Goal: Entertainment & Leisure: Consume media (video, audio)

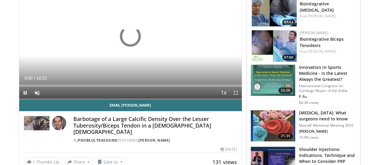
scroll to position [78, 0]
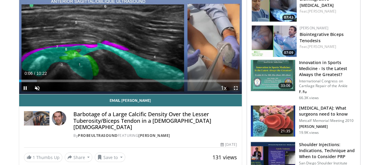
click at [242, 94] on span "Video Player" at bounding box center [236, 88] width 12 height 12
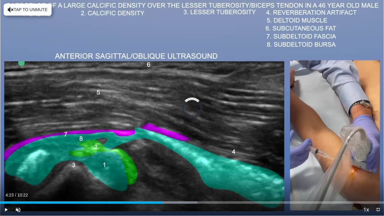
drag, startPoint x: 6, startPoint y: 202, endPoint x: 167, endPoint y: 209, distance: 161.2
click at [167, 165] on div "Current Time 4:23 / Duration 10:22 Play Skip Backward Skip Forward Unmute Loade…" at bounding box center [192, 210] width 384 height 12
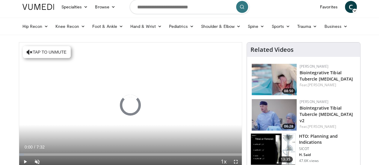
scroll to position [2, 0]
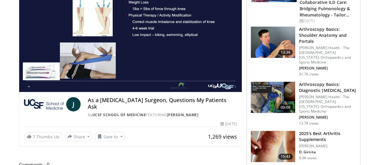
click at [379, 27] on html "Specialties Adult & Family Medicine Allergy, Asthma, Immunology Anesthesiology …" at bounding box center [189, 2] width 379 height 165
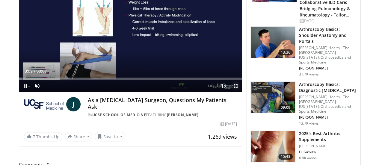
click at [239, 92] on span "Video Player" at bounding box center [236, 86] width 12 height 12
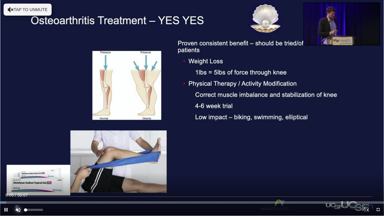
click at [18, 165] on span "Video Player" at bounding box center [18, 210] width 12 height 12
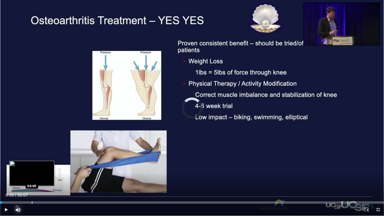
drag, startPoint x: 2, startPoint y: 201, endPoint x: 32, endPoint y: 201, distance: 30.3
click at [32, 165] on div "Loaded : 0.00% 04:04 04:09" at bounding box center [192, 201] width 384 height 6
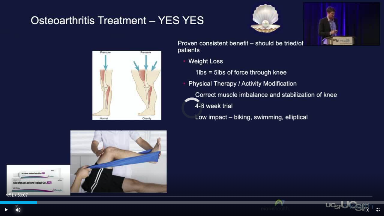
drag, startPoint x: 32, startPoint y: 202, endPoint x: 67, endPoint y: 204, distance: 34.9
click at [67, 165] on div "Current Time 4:51 / Duration 50:07 Play Skip Backward Skip Forward Mute Loaded …" at bounding box center [192, 210] width 384 height 12
drag, startPoint x: 68, startPoint y: 202, endPoint x: 115, endPoint y: 197, distance: 47.6
click at [115, 165] on video-js "**********" at bounding box center [192, 108] width 384 height 216
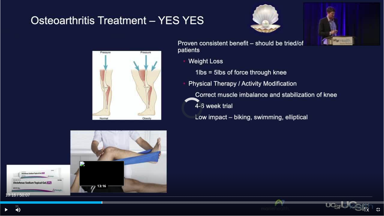
click at [101, 165] on div "Loaded : 19.92% 08:52 13:16" at bounding box center [192, 201] width 384 height 6
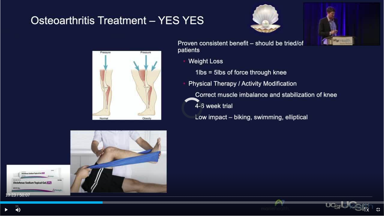
drag, startPoint x: 103, startPoint y: 202, endPoint x: 178, endPoint y: 196, distance: 75.8
click at [178, 165] on div "Current Time 13:23 / Duration 50:07 Play Skip Backward Skip Forward Mute Loaded…" at bounding box center [192, 210] width 384 height 12
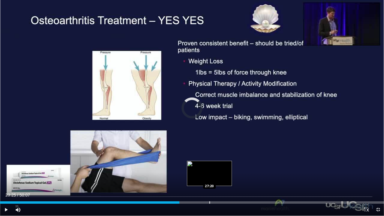
drag, startPoint x: 179, startPoint y: 202, endPoint x: 209, endPoint y: 200, distance: 30.1
click at [209, 165] on div "Loaded : 0.00% 27:20 27:20" at bounding box center [192, 201] width 384 height 6
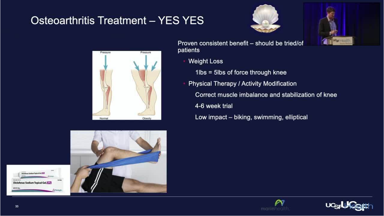
click at [209, 165] on video-js "**********" at bounding box center [192, 108] width 384 height 216
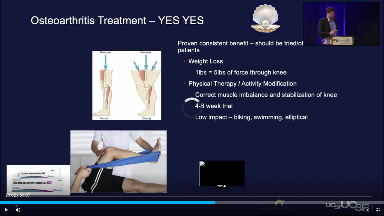
drag, startPoint x: 210, startPoint y: 203, endPoint x: 222, endPoint y: 202, distance: 12.1
click at [222, 165] on div "Progress Bar" at bounding box center [222, 202] width 1 height 2
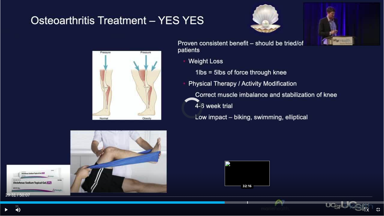
drag, startPoint x: 223, startPoint y: 203, endPoint x: 248, endPoint y: 202, distance: 24.6
click at [248, 165] on div "Progress Bar" at bounding box center [247, 202] width 1 height 2
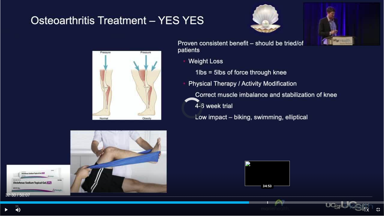
drag, startPoint x: 249, startPoint y: 202, endPoint x: 267, endPoint y: 201, distance: 18.0
click at [267, 165] on div "Loaded : 0.00% 34:51 34:53" at bounding box center [192, 201] width 384 height 6
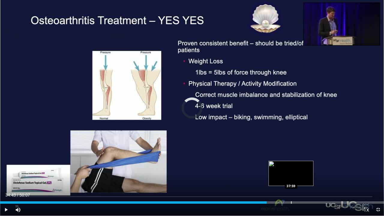
drag, startPoint x: 267, startPoint y: 201, endPoint x: 291, endPoint y: 201, distance: 24.3
click at [291, 165] on div "Progress Bar" at bounding box center [291, 202] width 1 height 2
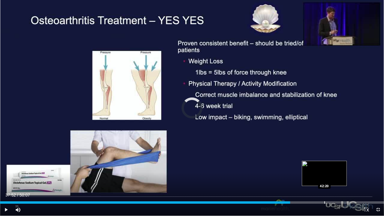
drag, startPoint x: 290, startPoint y: 203, endPoint x: 324, endPoint y: 200, distance: 34.3
click at [324, 165] on div "Loaded : 0.00% 42:17 42:20" at bounding box center [192, 201] width 384 height 6
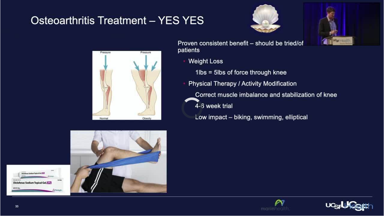
click at [324, 165] on div "10 seconds Tap to unmute" at bounding box center [192, 108] width 384 height 216
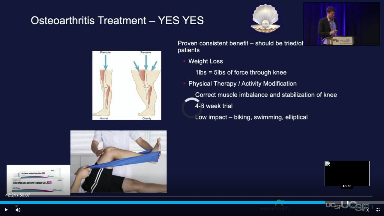
drag, startPoint x: 325, startPoint y: 202, endPoint x: 347, endPoint y: 203, distance: 22.5
click at [347, 165] on div "Progress Bar" at bounding box center [347, 202] width 1 height 2
drag, startPoint x: 347, startPoint y: 203, endPoint x: 361, endPoint y: 202, distance: 14.1
click at [361, 165] on div "Progress Bar" at bounding box center [361, 202] width 1 height 2
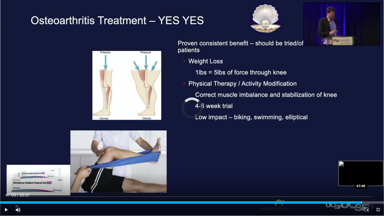
click at [361, 165] on div "Progress Bar" at bounding box center [361, 202] width 1 height 2
drag, startPoint x: 361, startPoint y: 202, endPoint x: 378, endPoint y: 201, distance: 16.5
click at [378, 165] on div "Progress Bar" at bounding box center [377, 202] width 1 height 2
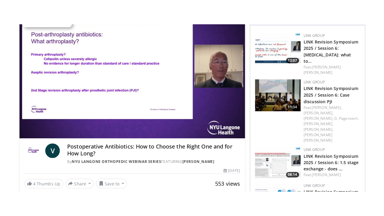
scroll to position [63, 0]
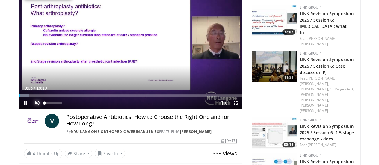
click at [31, 109] on span "Video Player" at bounding box center [37, 103] width 12 height 12
click at [242, 109] on span "Video Player" at bounding box center [236, 103] width 12 height 12
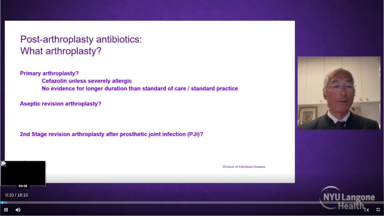
click at [2, 165] on div "Progress Bar" at bounding box center [2, 202] width 1 height 2
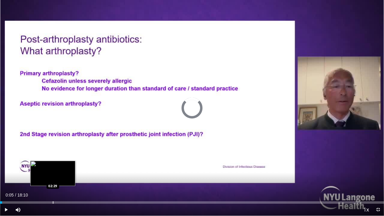
drag, startPoint x: 2, startPoint y: 202, endPoint x: 53, endPoint y: 201, distance: 51.0
click at [53, 165] on div "Loaded : 0.00% 02:29 02:29" at bounding box center [192, 201] width 384 height 6
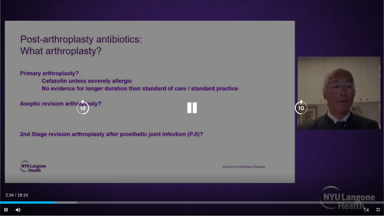
click at [175, 133] on div "10 seconds Tap to unmute" at bounding box center [192, 108] width 384 height 216
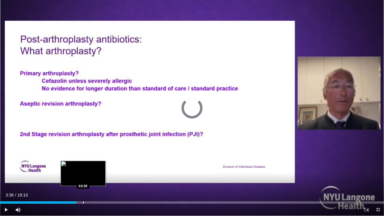
drag, startPoint x: 55, startPoint y: 202, endPoint x: 85, endPoint y: 202, distance: 29.4
click at [84, 165] on div "Progress Bar" at bounding box center [83, 202] width 1 height 2
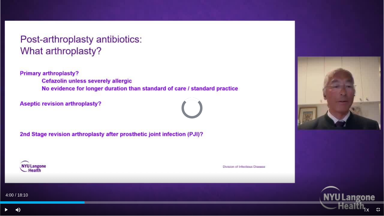
click at [85, 165] on div "Progress Bar" at bounding box center [85, 202] width 1 height 2
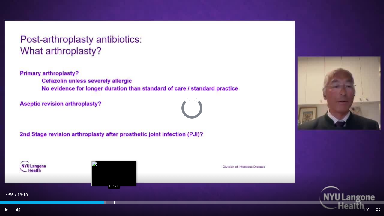
drag, startPoint x: 85, startPoint y: 202, endPoint x: 116, endPoint y: 202, distance: 31.2
click at [115, 165] on div "Progress Bar" at bounding box center [114, 202] width 1 height 2
click at [116, 165] on div "Progress Bar" at bounding box center [116, 202] width 1 height 2
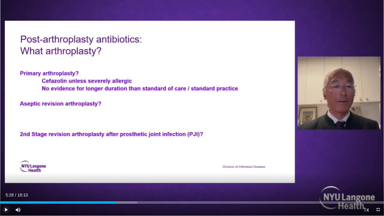
click at [4, 165] on span "Video Player" at bounding box center [6, 210] width 12 height 12
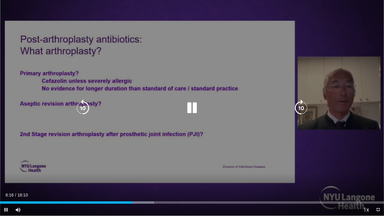
drag, startPoint x: 133, startPoint y: 202, endPoint x: 145, endPoint y: 203, distance: 11.7
click at [145, 165] on video-js "**********" at bounding box center [192, 108] width 384 height 216
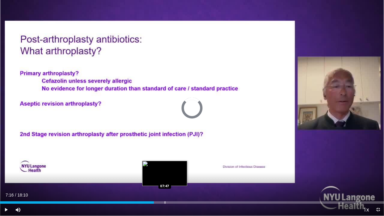
drag, startPoint x: 134, startPoint y: 203, endPoint x: 165, endPoint y: 202, distance: 30.6
click at [165, 165] on div "Progress Bar" at bounding box center [165, 202] width 1 height 2
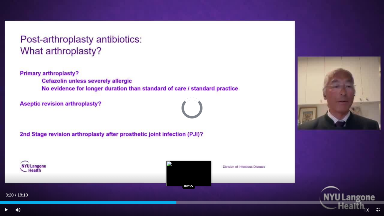
drag, startPoint x: 165, startPoint y: 202, endPoint x: 189, endPoint y: 201, distance: 24.3
click at [189, 165] on div "Progress Bar" at bounding box center [189, 202] width 1 height 2
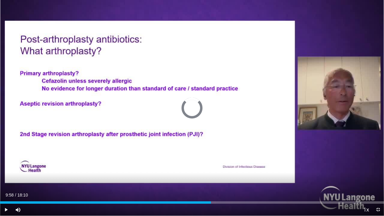
drag, startPoint x: 189, startPoint y: 201, endPoint x: 224, endPoint y: 205, distance: 35.3
click at [224, 165] on div "Current Time 9:58 / Duration 18:10 Play Skip Backward Skip Forward Mute 100% Lo…" at bounding box center [192, 210] width 384 height 12
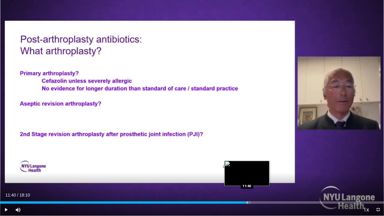
drag, startPoint x: 226, startPoint y: 202, endPoint x: 247, endPoint y: 203, distance: 21.0
click at [247, 165] on div "Progress Bar" at bounding box center [247, 202] width 1 height 2
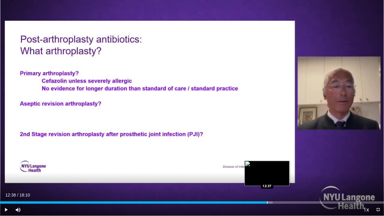
drag, startPoint x: 248, startPoint y: 201, endPoint x: 267, endPoint y: 203, distance: 19.3
click at [267, 165] on div "Progress Bar" at bounding box center [267, 202] width 1 height 2
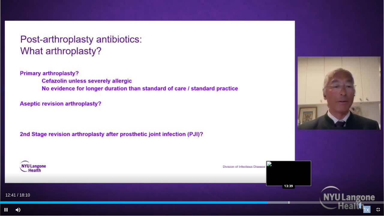
drag, startPoint x: 267, startPoint y: 203, endPoint x: 289, endPoint y: 202, distance: 21.9
click at [289, 165] on video-js "**********" at bounding box center [192, 108] width 384 height 216
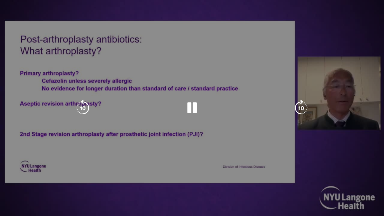
click at [289, 165] on video-js "**********" at bounding box center [192, 108] width 384 height 216
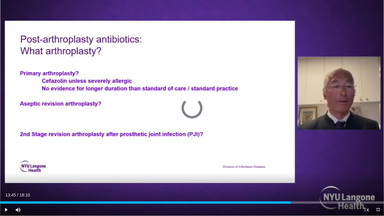
drag, startPoint x: 270, startPoint y: 202, endPoint x: 297, endPoint y: 204, distance: 27.4
click at [297, 165] on div "Current Time 13:45 / Duration 18:10 Play Skip Backward Skip Forward Mute 100% L…" at bounding box center [192, 210] width 384 height 12
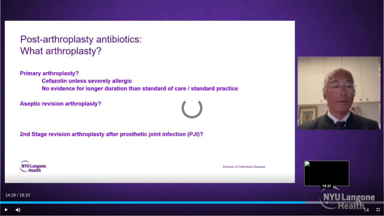
drag, startPoint x: 298, startPoint y: 202, endPoint x: 327, endPoint y: 202, distance: 28.5
click at [327, 165] on div "Progress Bar" at bounding box center [327, 202] width 1 height 2
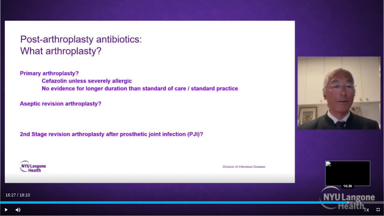
drag, startPoint x: 329, startPoint y: 201, endPoint x: 348, endPoint y: 202, distance: 19.3
click at [348, 165] on div "Loaded : 91.83% 16:27 16:26" at bounding box center [192, 201] width 384 height 6
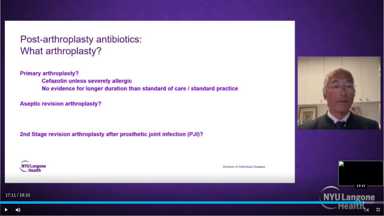
drag, startPoint x: 351, startPoint y: 201, endPoint x: 363, endPoint y: 202, distance: 12.0
click at [363, 165] on div "Loaded : 97.34% 17:11 17:11" at bounding box center [192, 201] width 384 height 6
drag, startPoint x: 365, startPoint y: 202, endPoint x: 375, endPoint y: 202, distance: 10.2
click at [375, 165] on div "Progress Bar" at bounding box center [375, 202] width 1 height 2
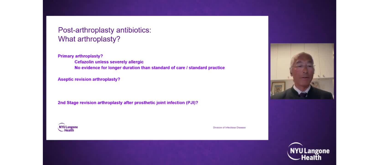
scroll to position [200, 0]
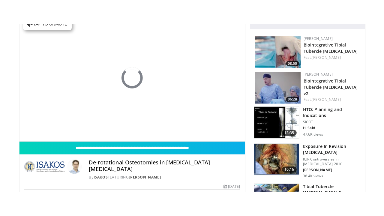
scroll to position [63, 0]
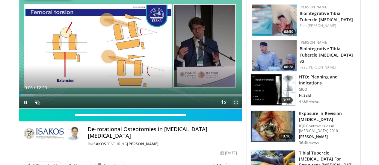
click at [241, 109] on span "Video Player" at bounding box center [236, 103] width 12 height 12
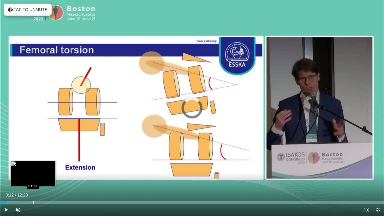
drag, startPoint x: 7, startPoint y: 202, endPoint x: 33, endPoint y: 203, distance: 26.4
click at [33, 165] on div "Loaded : 0.00% 01:03 01:03" at bounding box center [192, 202] width 384 height 2
click at [33, 165] on div "Progress Bar" at bounding box center [33, 202] width 1 height 2
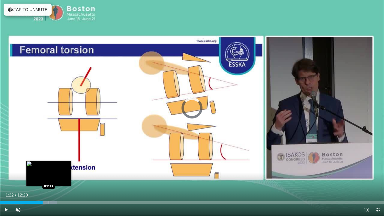
drag, startPoint x: 34, startPoint y: 202, endPoint x: 49, endPoint y: 202, distance: 15.3
click at [49, 165] on div "Progress Bar" at bounding box center [49, 202] width 1 height 2
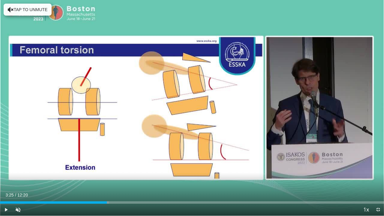
drag, startPoint x: 49, startPoint y: 199, endPoint x: 107, endPoint y: 204, distance: 58.4
click at [107, 165] on div "Current Time 3:25 / Duration 12:20 Play Skip Backward Skip Forward Unmute 18% L…" at bounding box center [192, 210] width 384 height 12
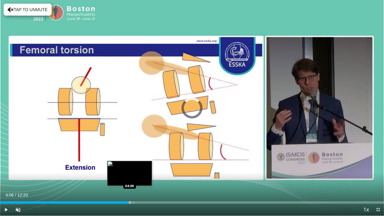
drag, startPoint x: 108, startPoint y: 203, endPoint x: 132, endPoint y: 202, distance: 24.1
click at [130, 165] on div "Progress Bar" at bounding box center [130, 202] width 1 height 2
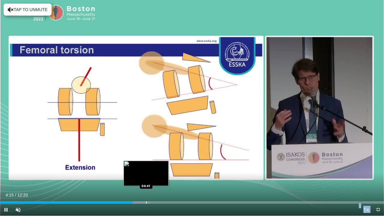
drag, startPoint x: 132, startPoint y: 202, endPoint x: 147, endPoint y: 201, distance: 15.3
click at [147, 165] on video-js "**********" at bounding box center [192, 108] width 384 height 216
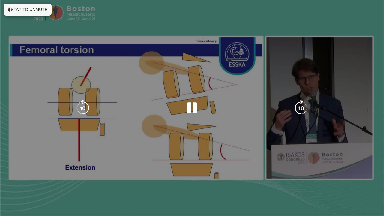
click at [147, 165] on video-js "**********" at bounding box center [192, 108] width 384 height 216
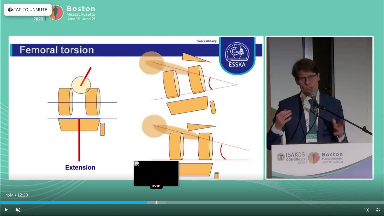
drag, startPoint x: 135, startPoint y: 202, endPoint x: 156, endPoint y: 202, distance: 21.6
click at [156, 165] on div "Progress Bar" at bounding box center [156, 202] width 1 height 2
drag, startPoint x: 156, startPoint y: 202, endPoint x: 167, endPoint y: 202, distance: 11.1
click at [167, 165] on video-js "**********" at bounding box center [192, 108] width 384 height 216
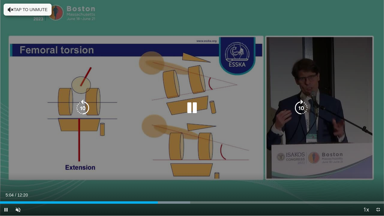
click at [167, 165] on video-js "**********" at bounding box center [192, 108] width 384 height 216
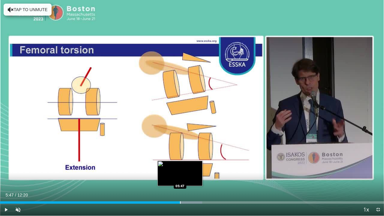
drag, startPoint x: 160, startPoint y: 202, endPoint x: 180, endPoint y: 202, distance: 20.4
click at [180, 165] on div "Progress Bar" at bounding box center [180, 202] width 1 height 2
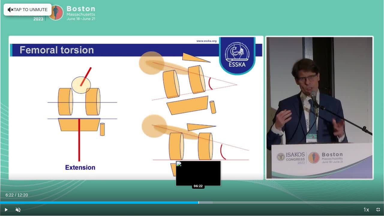
drag, startPoint x: 180, startPoint y: 202, endPoint x: 198, endPoint y: 202, distance: 18.3
click at [198, 165] on div "Progress Bar" at bounding box center [198, 202] width 1 height 2
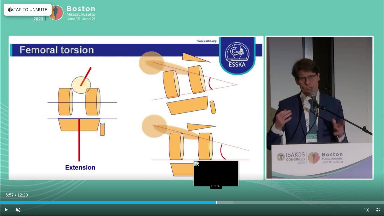
drag, startPoint x: 198, startPoint y: 202, endPoint x: 216, endPoint y: 203, distance: 17.7
click at [216, 165] on div "Progress Bar" at bounding box center [216, 202] width 1 height 2
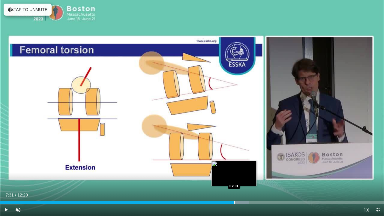
drag, startPoint x: 216, startPoint y: 203, endPoint x: 234, endPoint y: 203, distance: 18.0
click at [234, 165] on div "Progress Bar" at bounding box center [234, 202] width 1 height 2
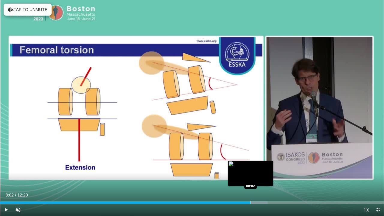
drag, startPoint x: 234, startPoint y: 203, endPoint x: 250, endPoint y: 203, distance: 16.5
click at [250, 165] on div "Progress Bar" at bounding box center [250, 202] width 1 height 2
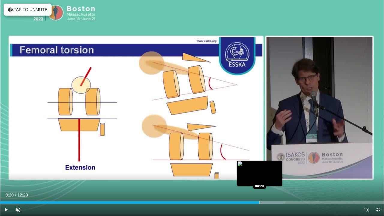
drag, startPoint x: 250, startPoint y: 203, endPoint x: 259, endPoint y: 203, distance: 9.0
click at [259, 165] on div "Progress Bar" at bounding box center [259, 202] width 1 height 2
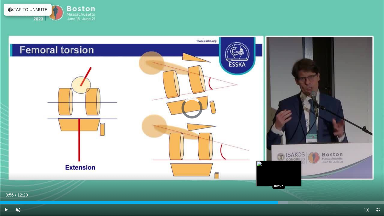
drag, startPoint x: 259, startPoint y: 203, endPoint x: 281, endPoint y: 203, distance: 21.6
click at [279, 165] on div "Progress Bar" at bounding box center [279, 202] width 1 height 2
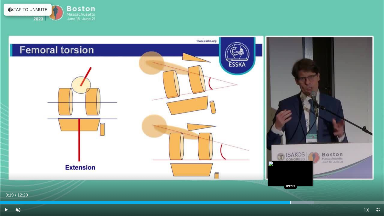
drag, startPoint x: 281, startPoint y: 203, endPoint x: 290, endPoint y: 203, distance: 9.3
click at [290, 165] on div "Progress Bar" at bounding box center [290, 202] width 1 height 2
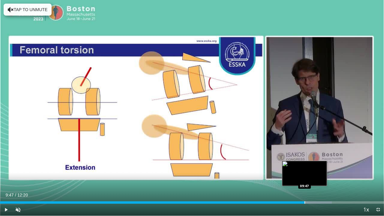
drag, startPoint x: 290, startPoint y: 203, endPoint x: 305, endPoint y: 203, distance: 15.0
click at [305, 165] on div "Progress Bar" at bounding box center [304, 202] width 1 height 2
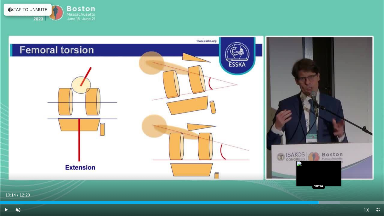
drag, startPoint x: 305, startPoint y: 203, endPoint x: 319, endPoint y: 203, distance: 13.5
click at [319, 165] on div "Progress Bar" at bounding box center [319, 202] width 1 height 2
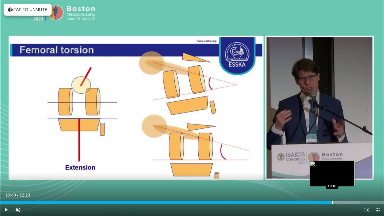
drag, startPoint x: 319, startPoint y: 203, endPoint x: 332, endPoint y: 202, distance: 13.2
click at [332, 165] on div "Progress Bar" at bounding box center [332, 202] width 1 height 2
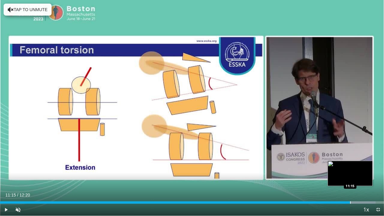
drag, startPoint x: 332, startPoint y: 202, endPoint x: 350, endPoint y: 202, distance: 18.3
click at [350, 165] on div "Progress Bar" at bounding box center [350, 202] width 1 height 2
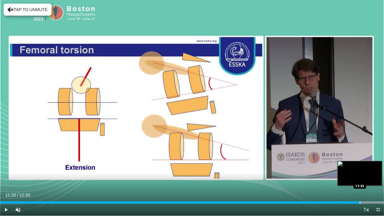
drag, startPoint x: 350, startPoint y: 202, endPoint x: 360, endPoint y: 203, distance: 9.4
click at [360, 165] on div "Progress Bar" at bounding box center [360, 202] width 1 height 2
drag, startPoint x: 360, startPoint y: 203, endPoint x: 372, endPoint y: 203, distance: 12.0
click at [372, 165] on div "Progress Bar" at bounding box center [372, 202] width 1 height 2
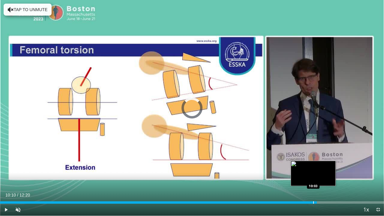
drag, startPoint x: 372, startPoint y: 203, endPoint x: 313, endPoint y: 201, distance: 58.8
click at [313, 165] on div "Loaded : 0.00% 10:04 10:03" at bounding box center [192, 201] width 384 height 6
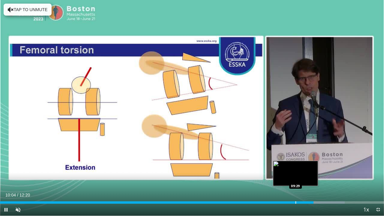
drag, startPoint x: 313, startPoint y: 201, endPoint x: 295, endPoint y: 200, distance: 17.7
click at [295, 165] on video-js "**********" at bounding box center [192, 108] width 384 height 216
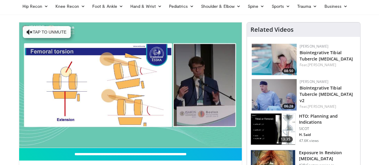
scroll to position [0, 0]
